Goal: Find specific page/section: Find specific page/section

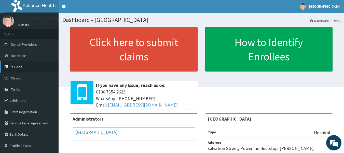
click at [16, 65] on link "PA Code" at bounding box center [29, 66] width 59 height 11
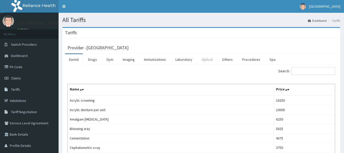
click at [209, 57] on link "Optical" at bounding box center [207, 59] width 19 height 11
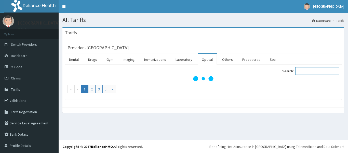
click at [303, 71] on input "Search:" at bounding box center [317, 71] width 44 height 8
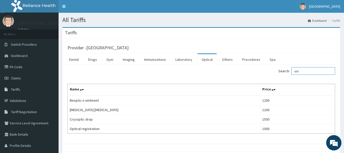
type input "opti"
click at [15, 64] on link "PA Code" at bounding box center [29, 66] width 59 height 11
